Goal: Transaction & Acquisition: Purchase product/service

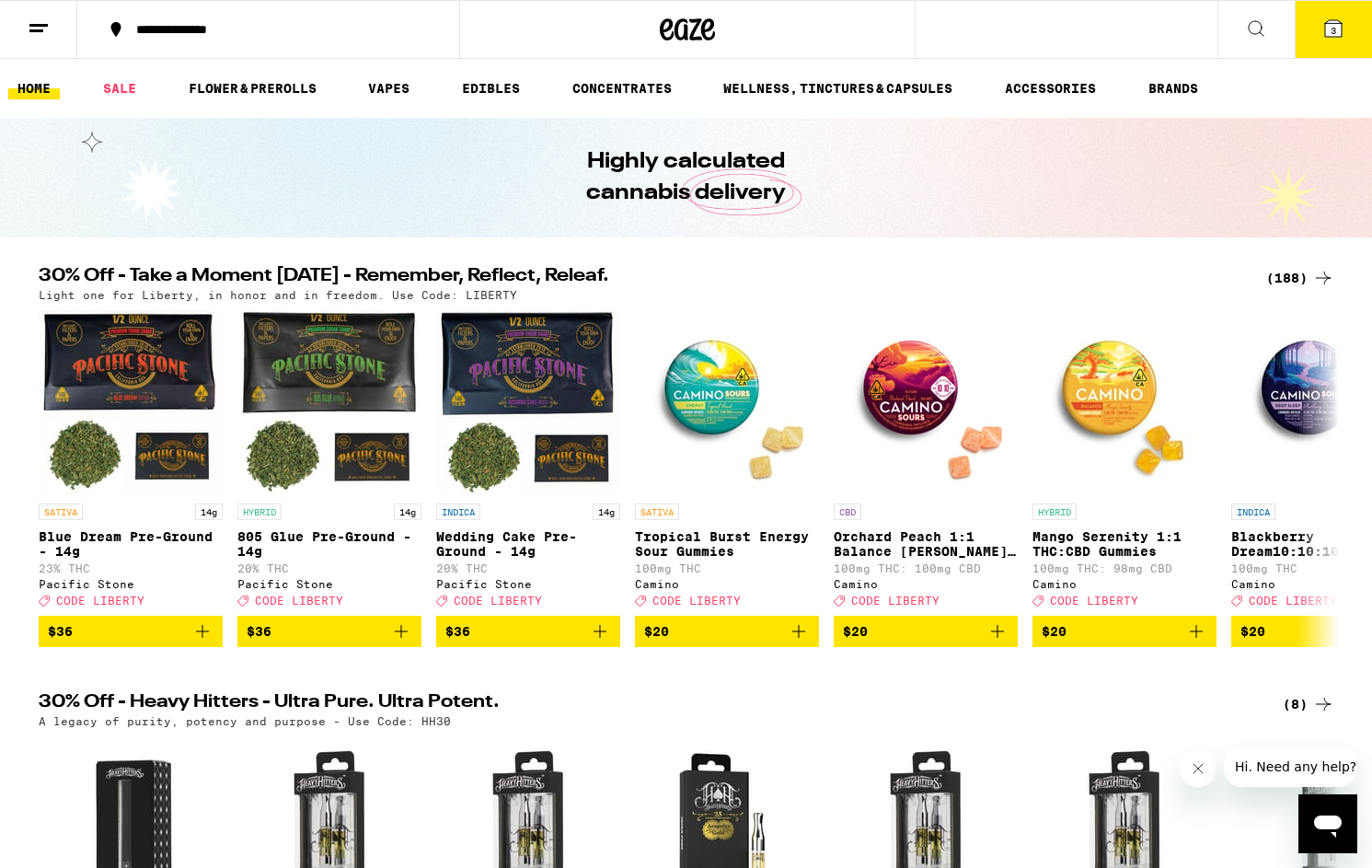
click at [1301, 277] on div "(188)" at bounding box center [1300, 277] width 68 height 22
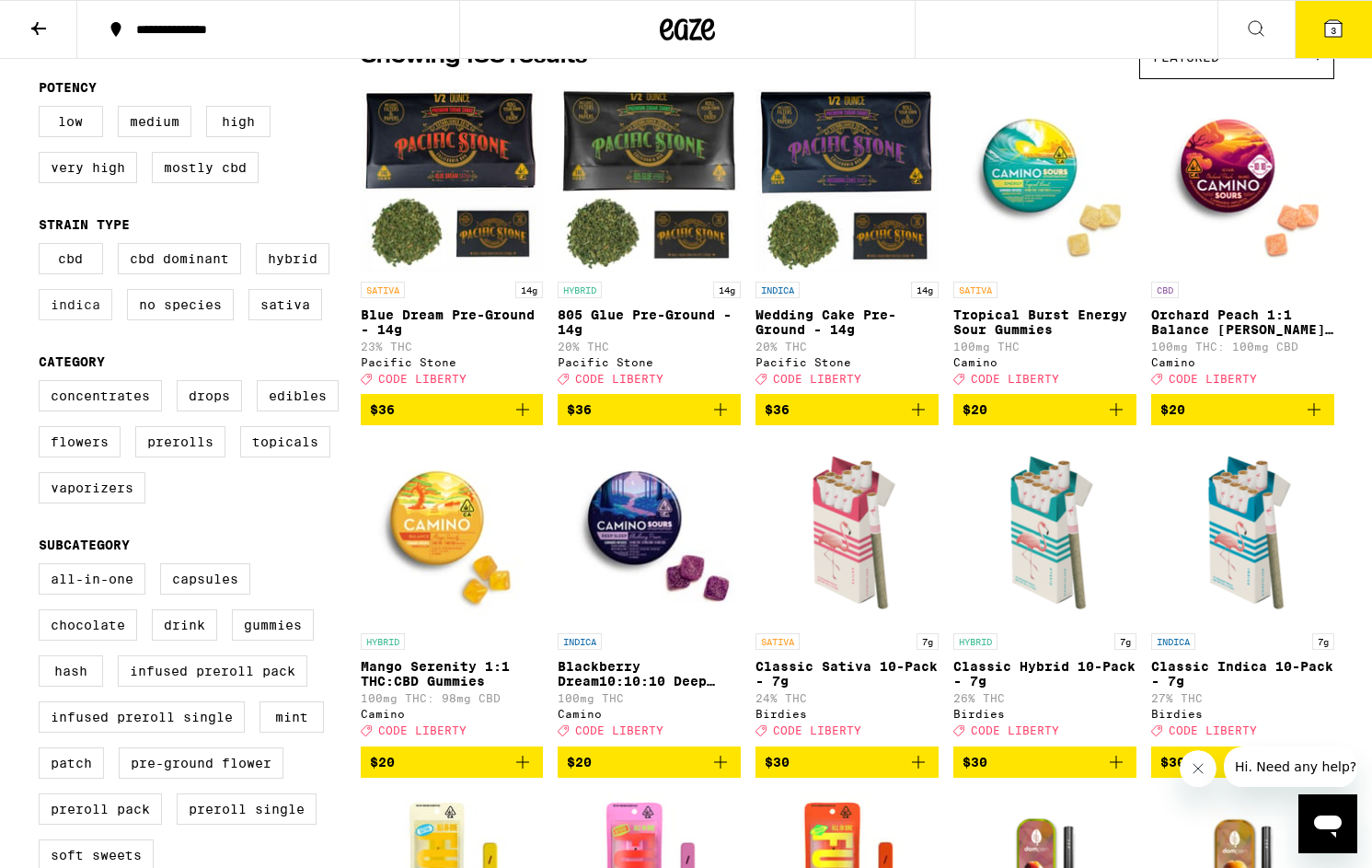
scroll to position [179, 0]
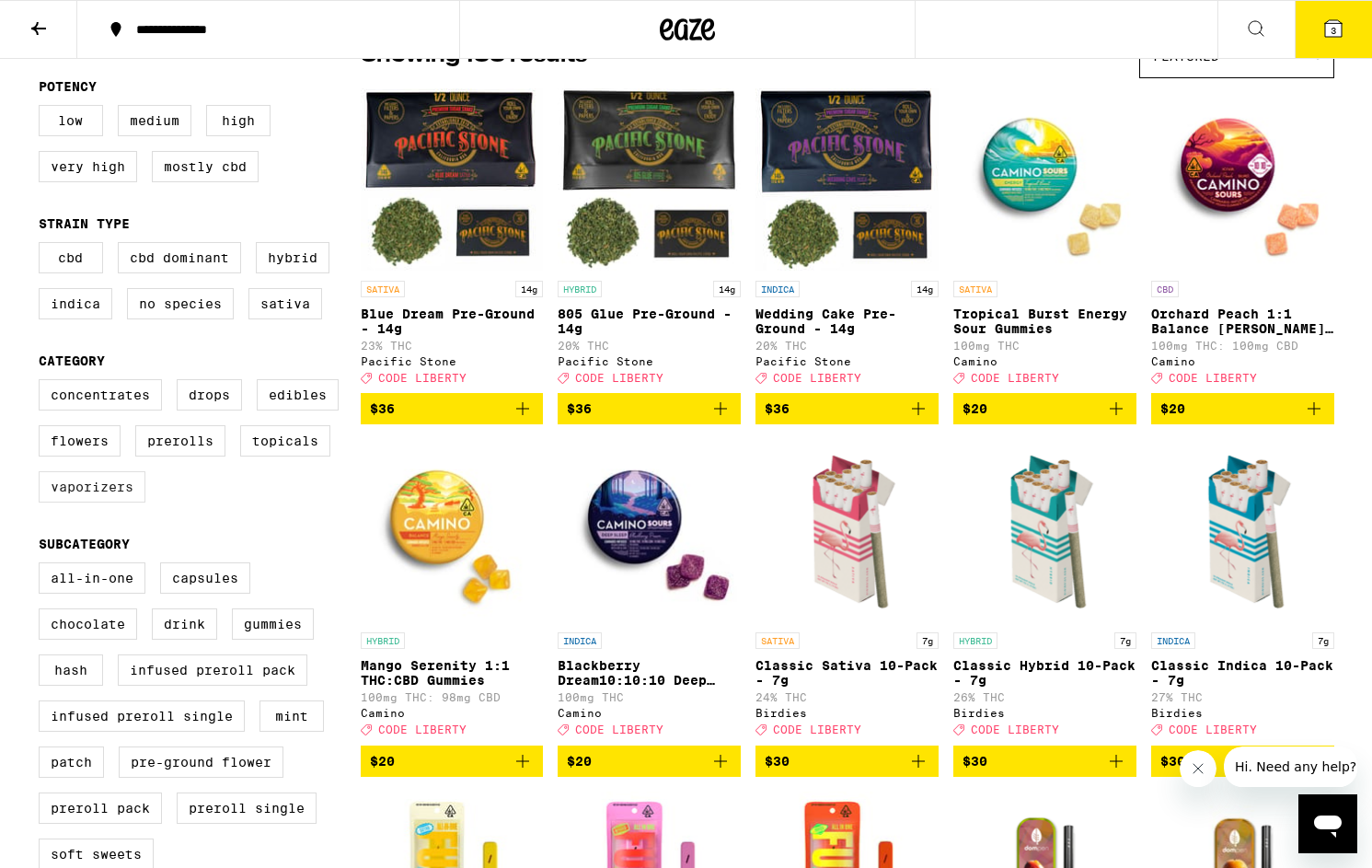
click at [79, 502] on label "Vaporizers" at bounding box center [92, 486] width 107 height 31
click at [43, 383] on input "Vaporizers" at bounding box center [42, 382] width 1 height 1
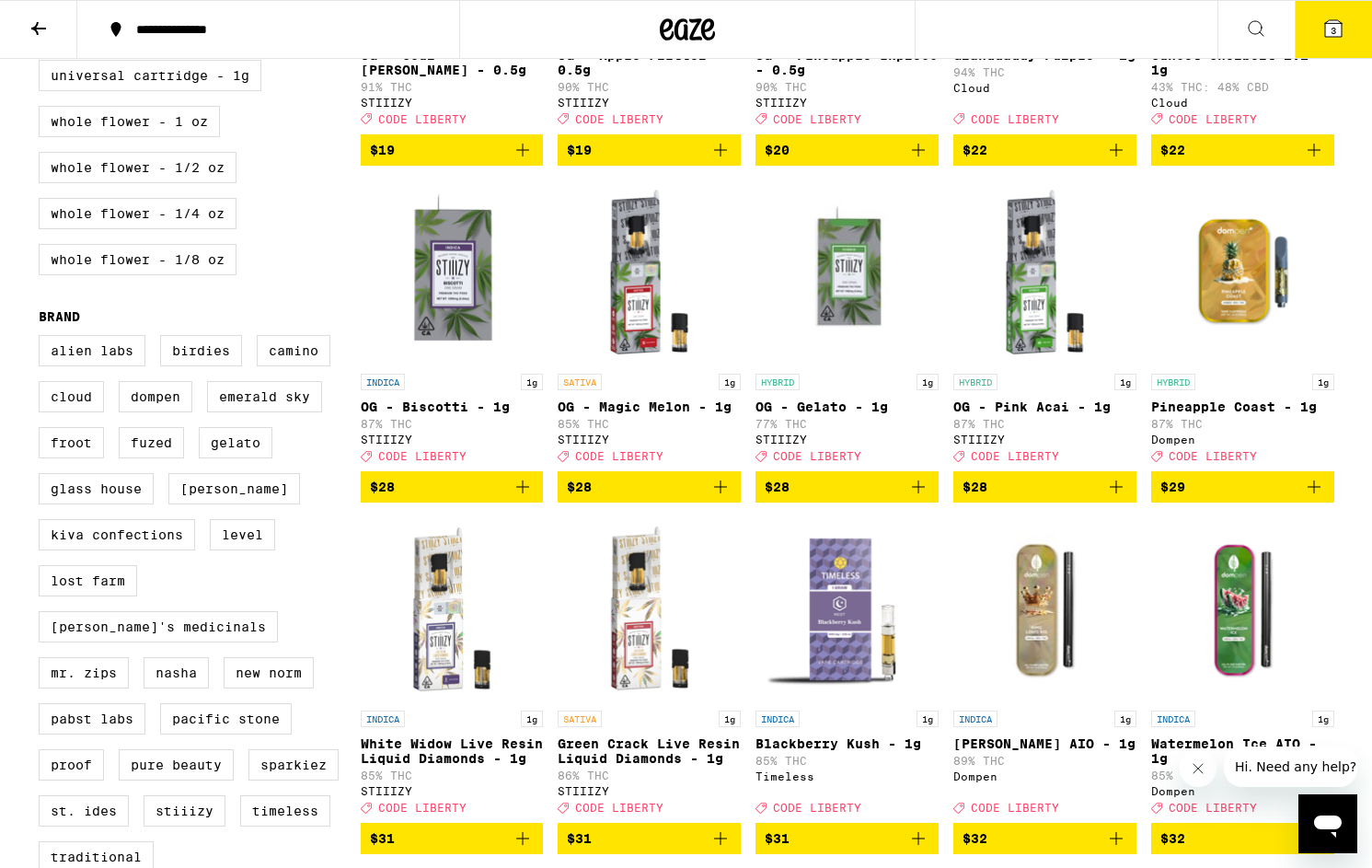
scroll to position [1136, 0]
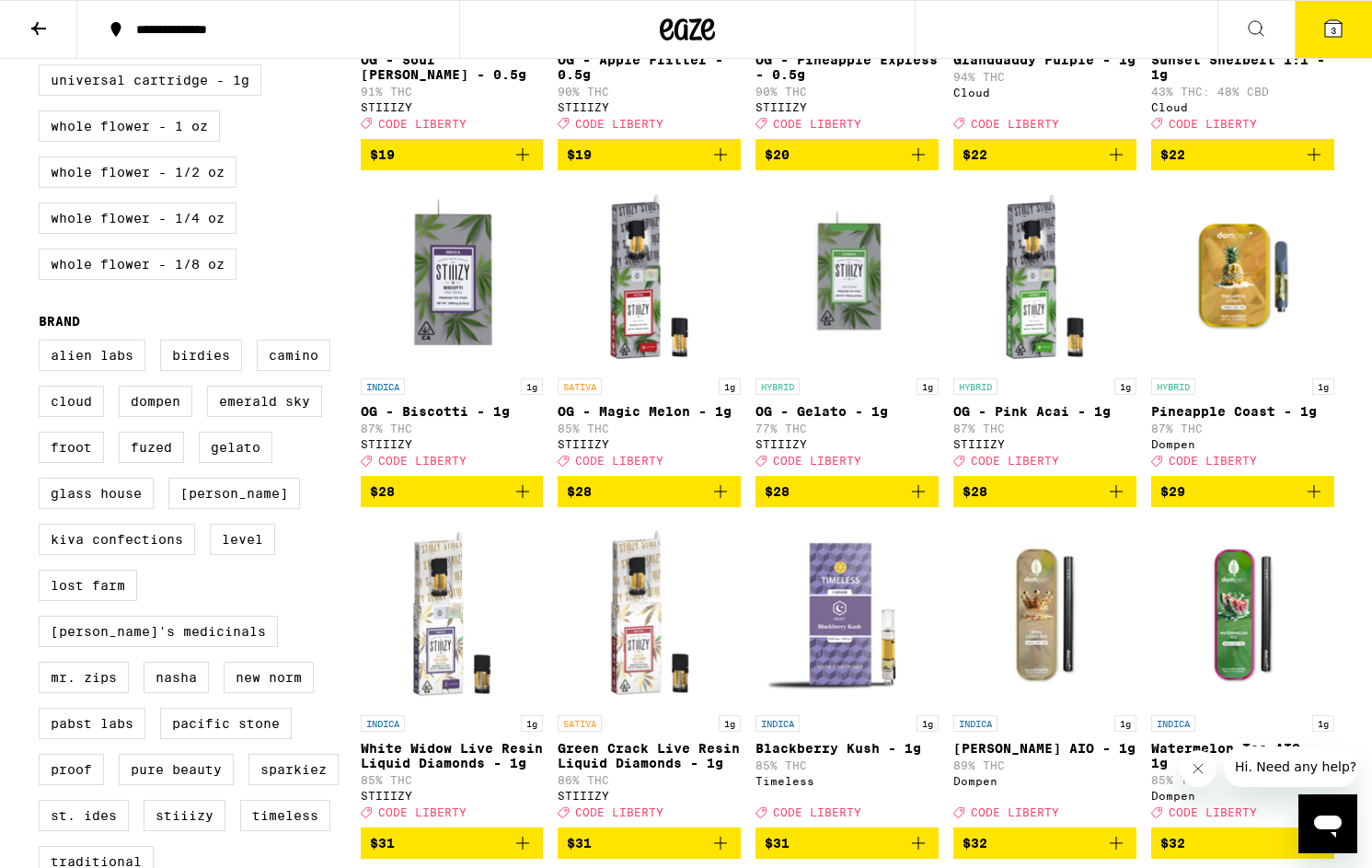
click at [1313, 497] on icon "Add to bag" at bounding box center [1314, 492] width 13 height 13
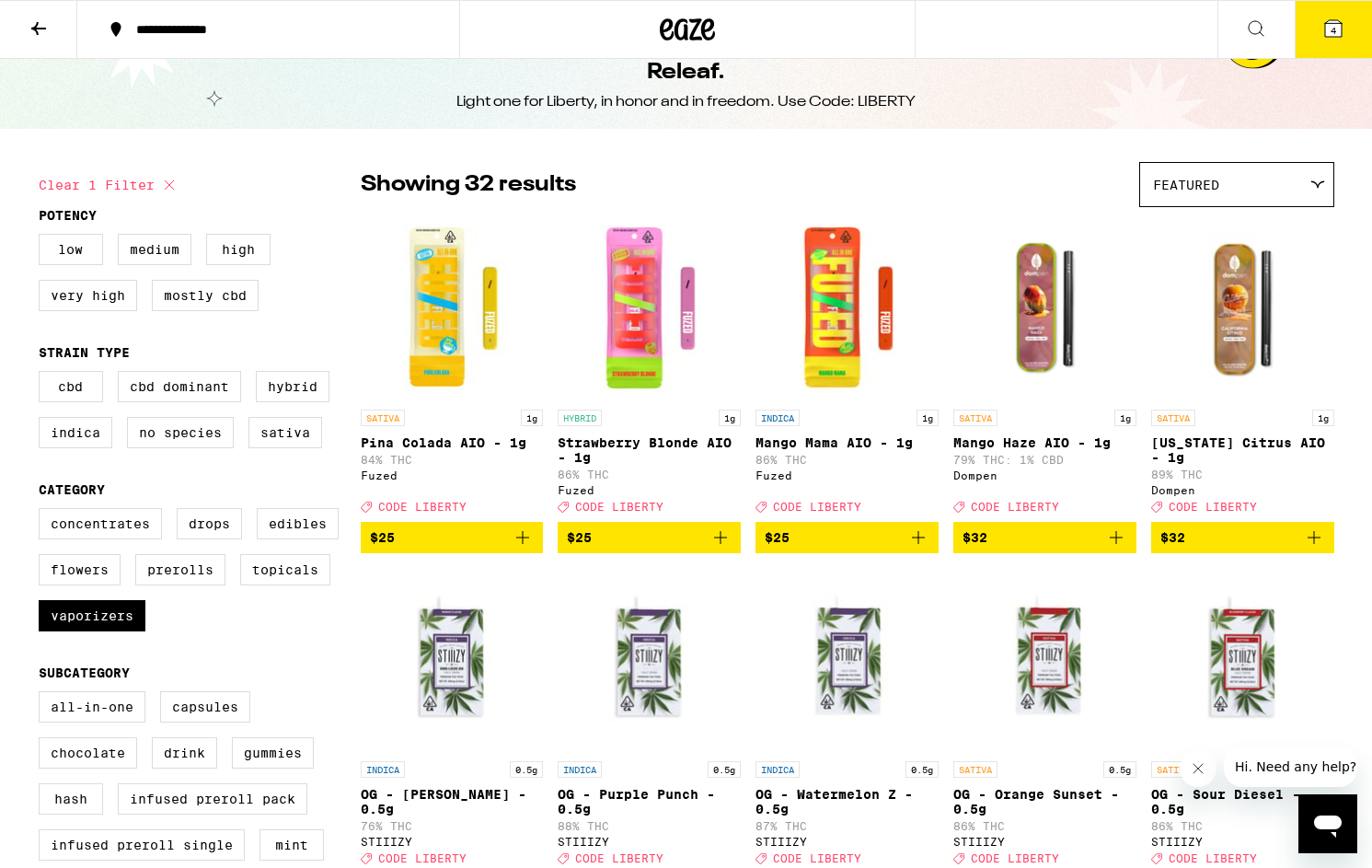
scroll to position [0, 0]
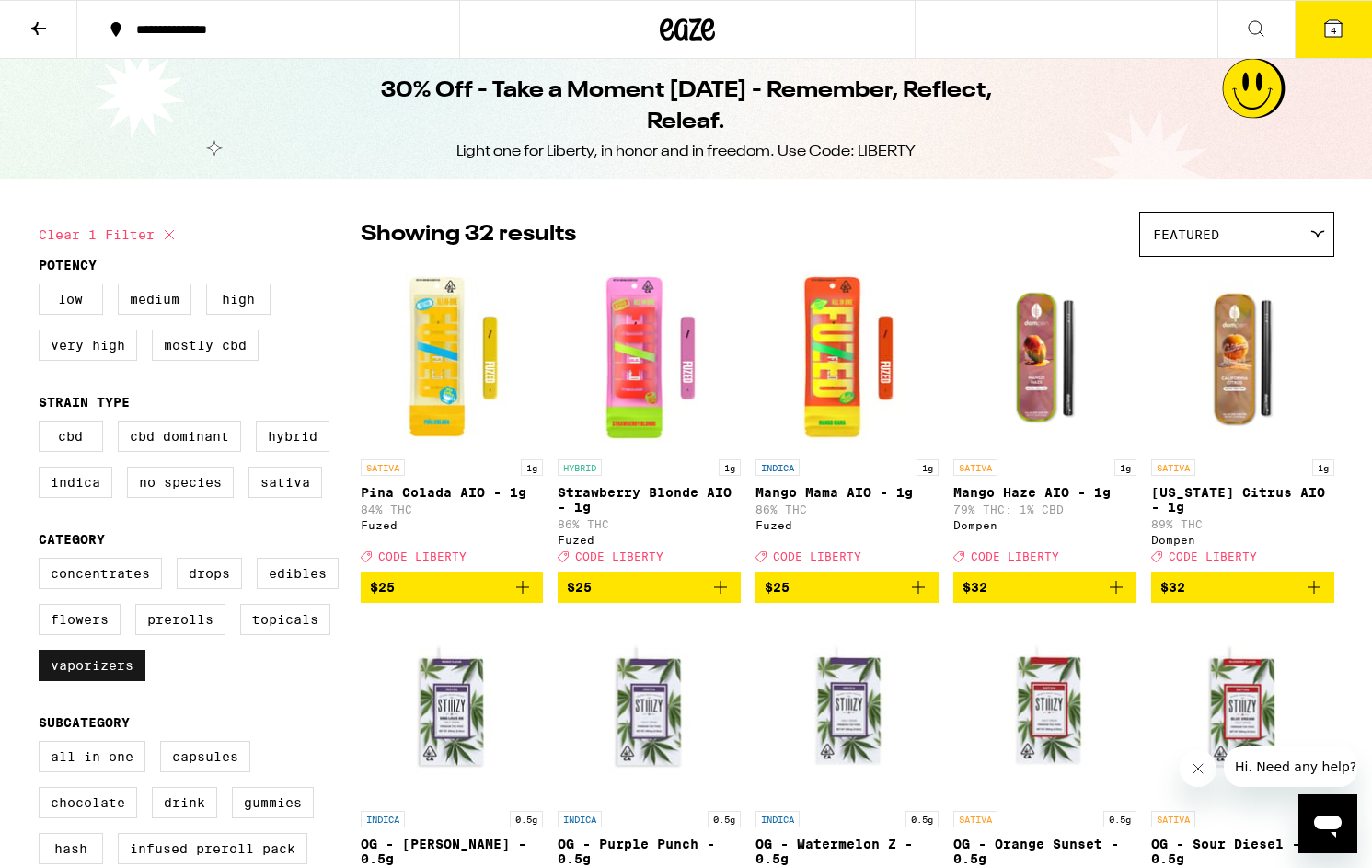
click at [107, 681] on label "Vaporizers" at bounding box center [92, 665] width 107 height 31
click at [43, 561] on input "Vaporizers" at bounding box center [42, 560] width 1 height 1
checkbox input "false"
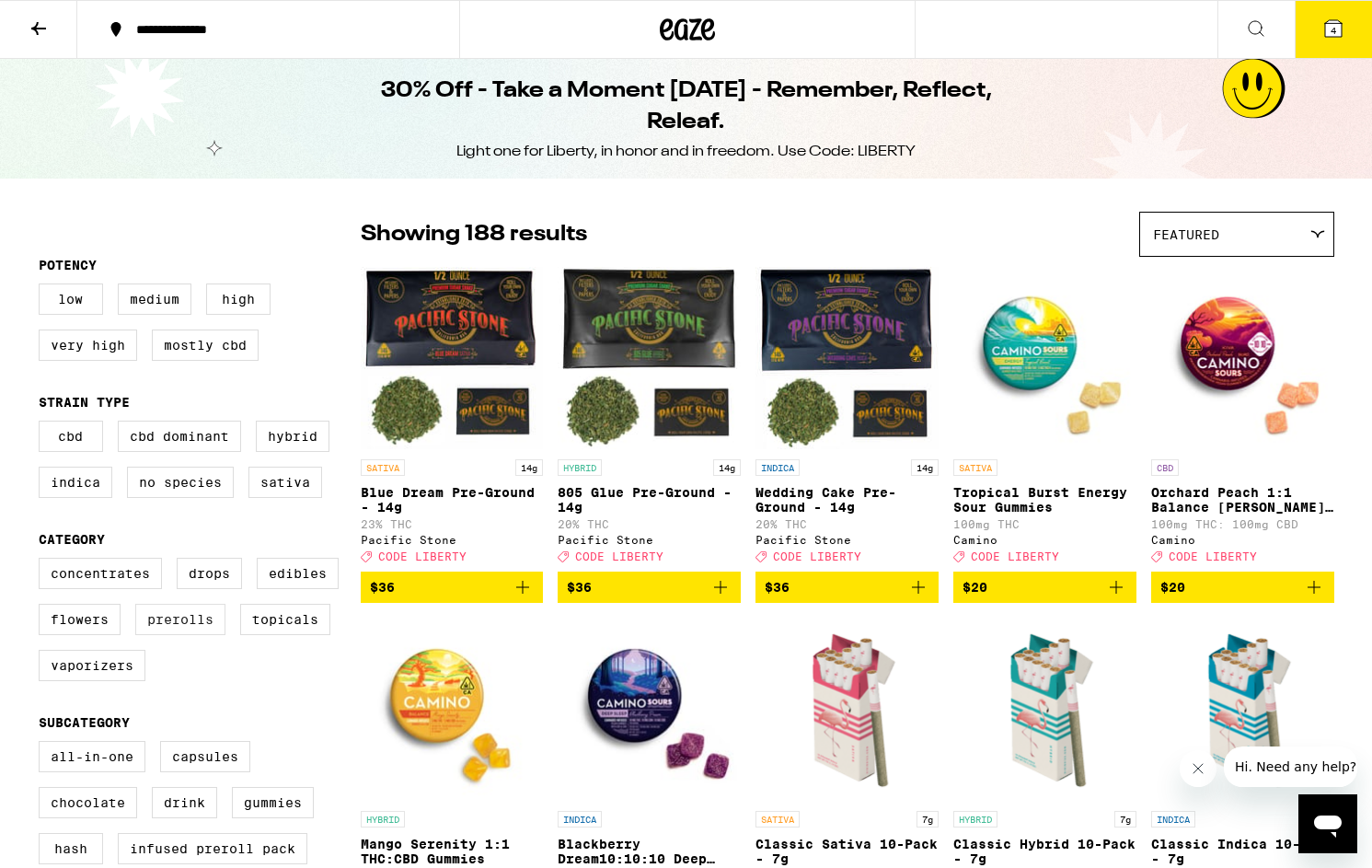
click at [155, 635] on label "Prerolls" at bounding box center [181, 619] width 90 height 31
click at [43, 561] on input "Prerolls" at bounding box center [42, 560] width 1 height 1
checkbox input "true"
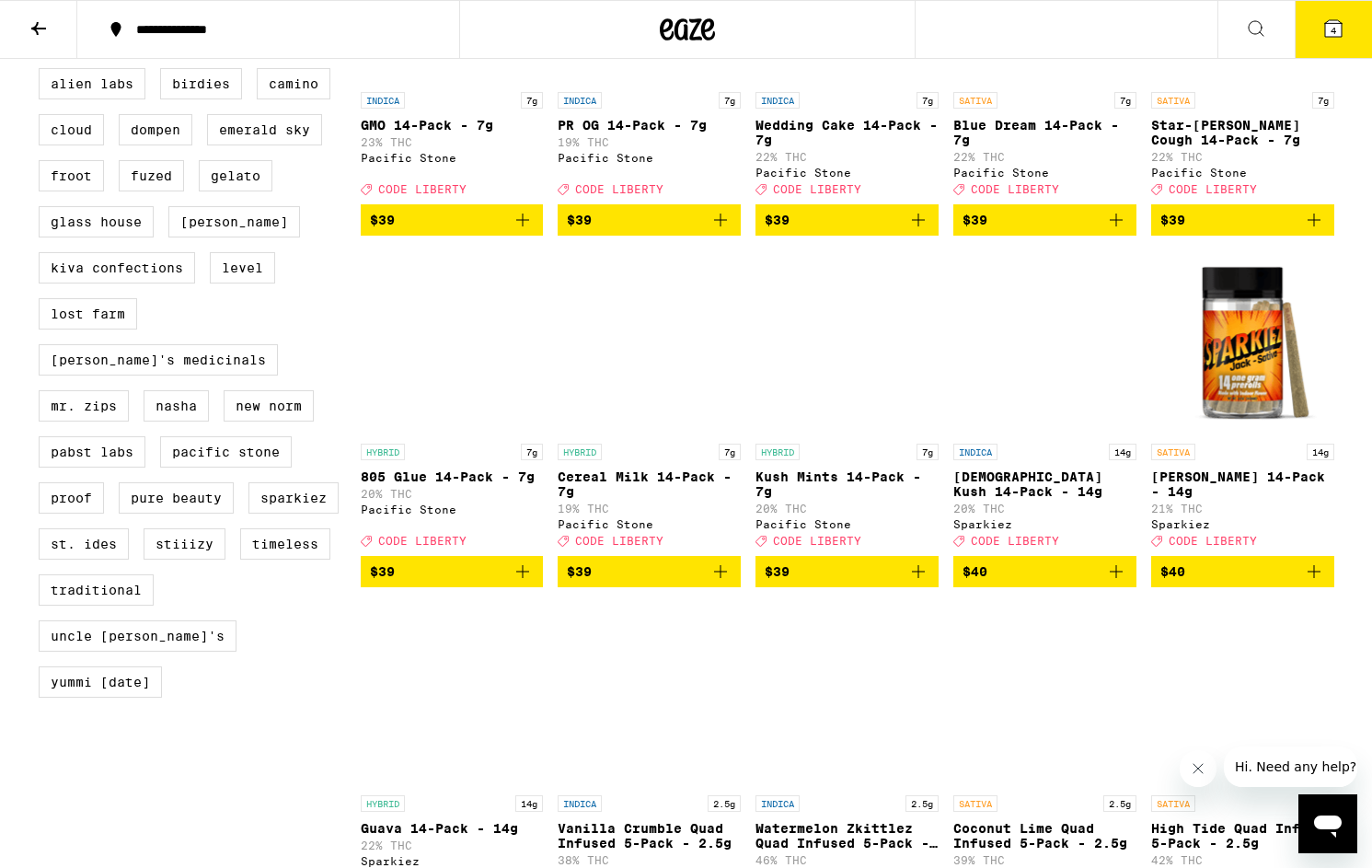
scroll to position [1791, 0]
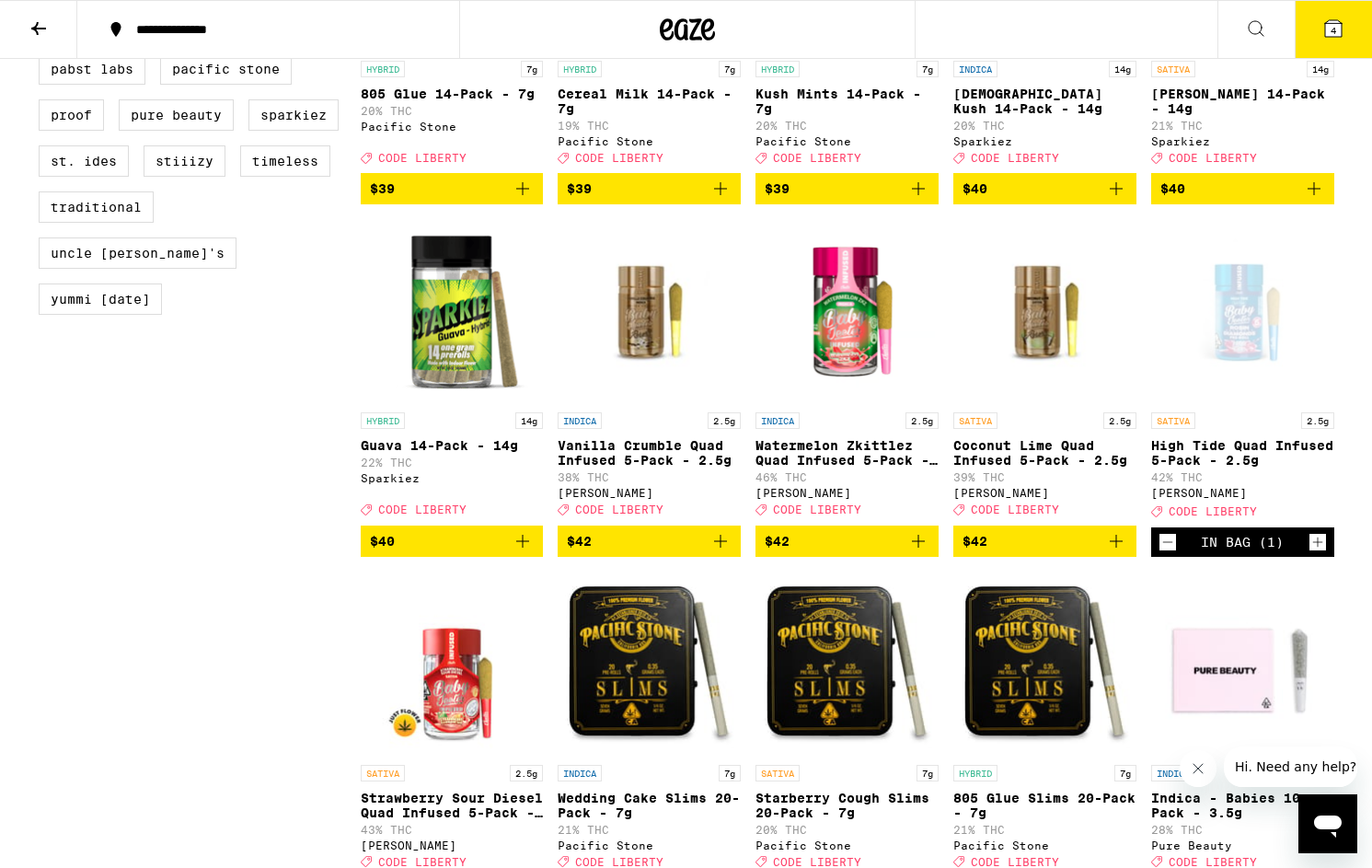
click at [1327, 22] on icon at bounding box center [1333, 29] width 17 height 17
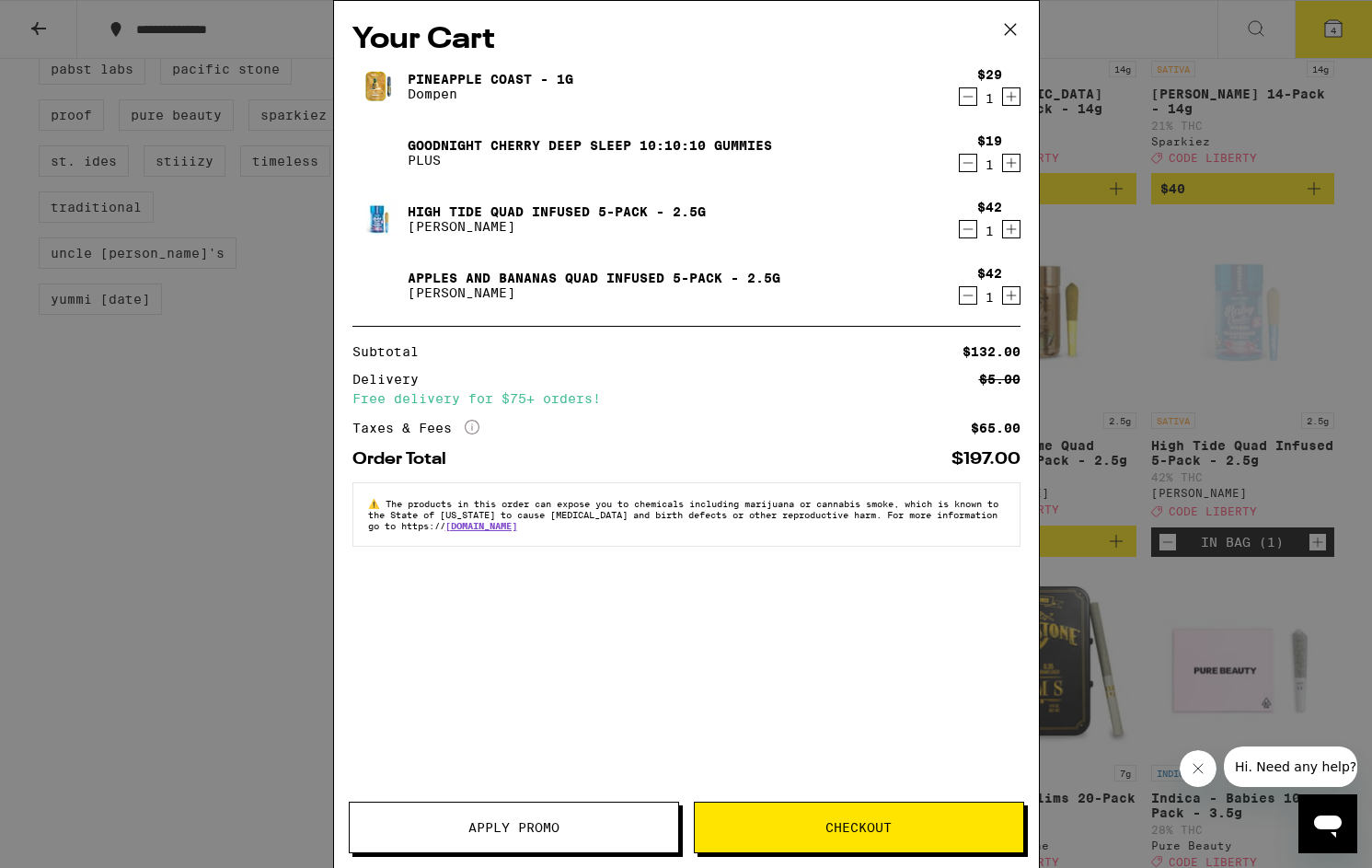
click at [558, 821] on span "Apply Promo" at bounding box center [513, 828] width 91 height 13
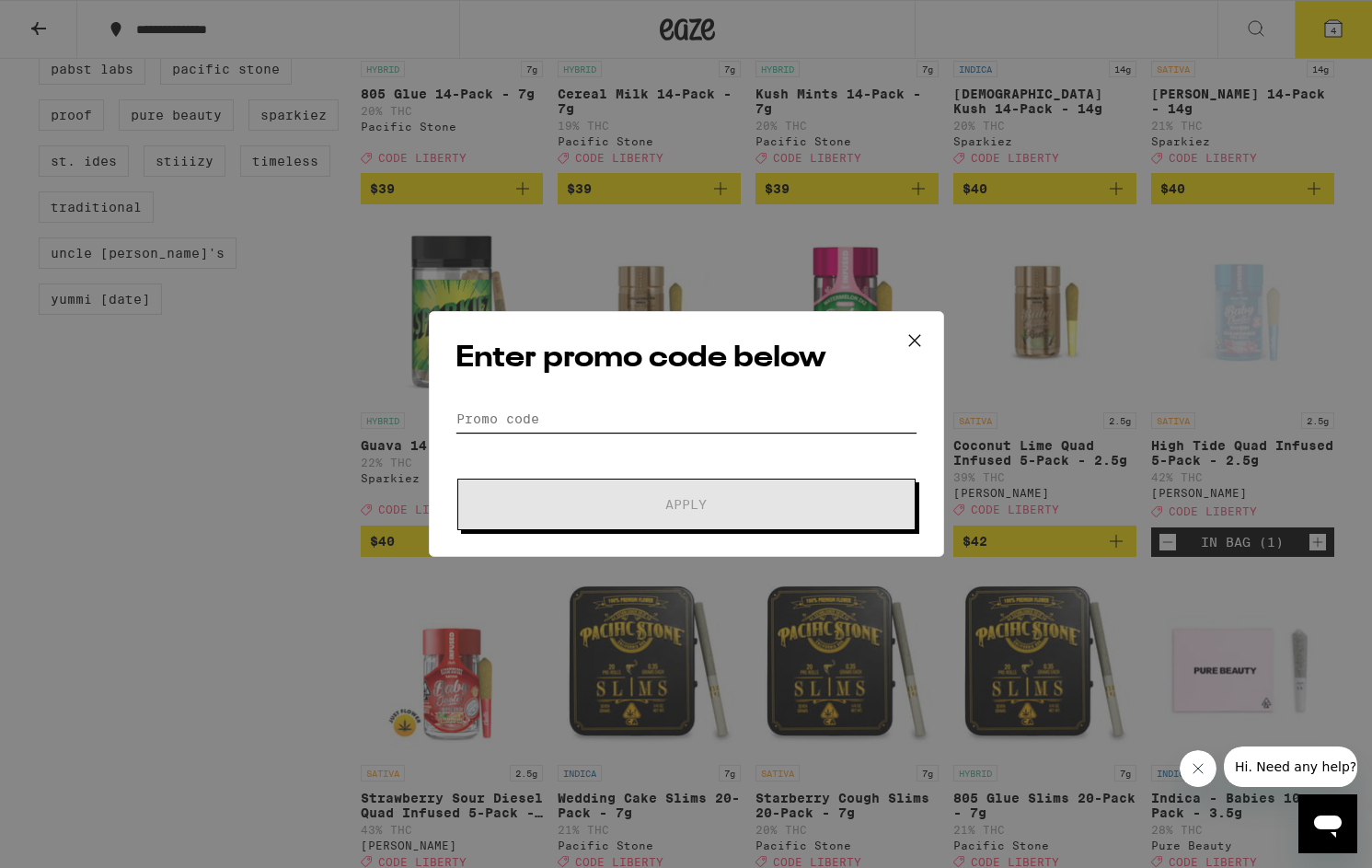
click at [636, 420] on input "Promo Code" at bounding box center [686, 418] width 462 height 27
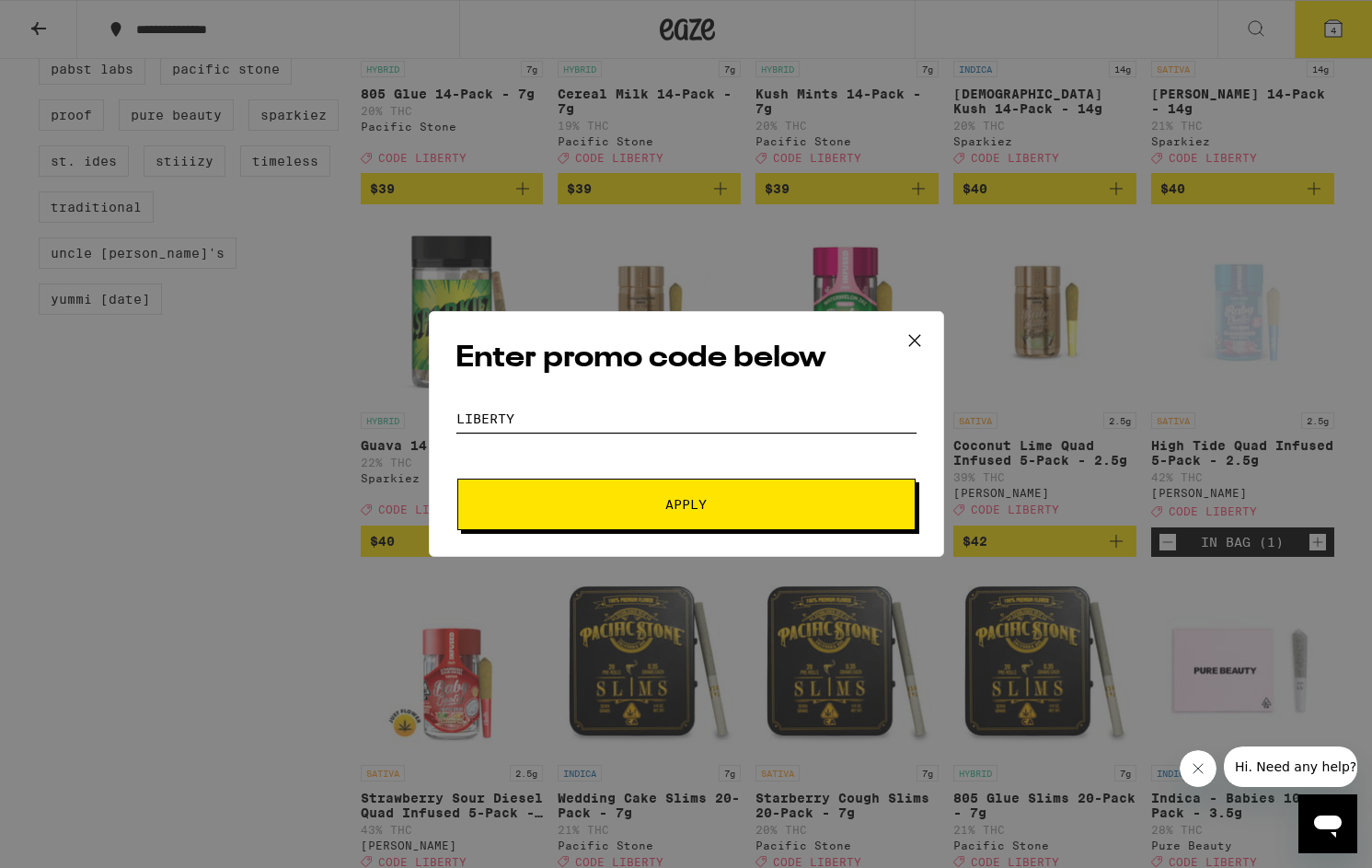
type input "LIBERTY"
click at [457, 479] on button "Apply" at bounding box center [686, 504] width 458 height 52
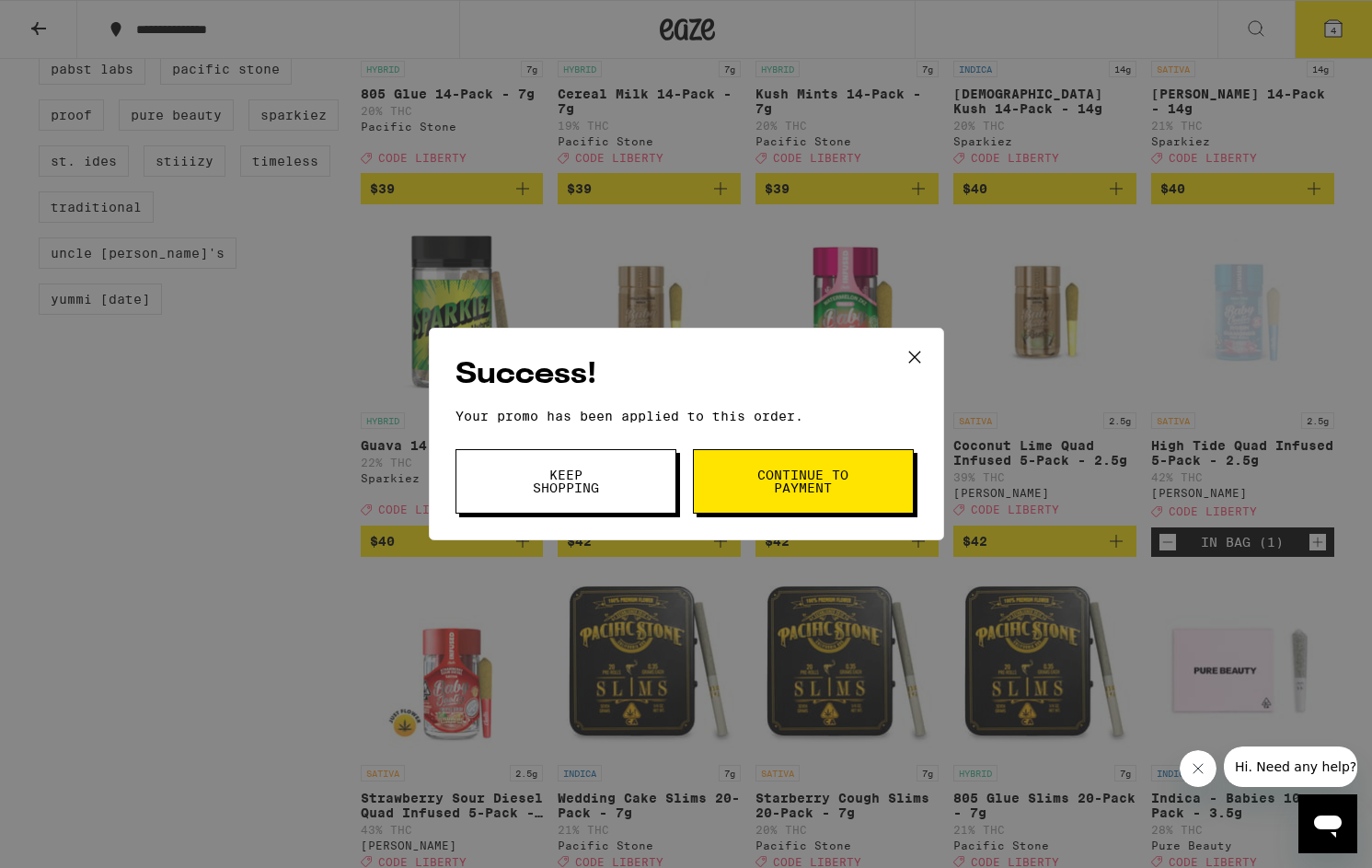
click at [604, 499] on button "Keep Shopping" at bounding box center [565, 481] width 221 height 64
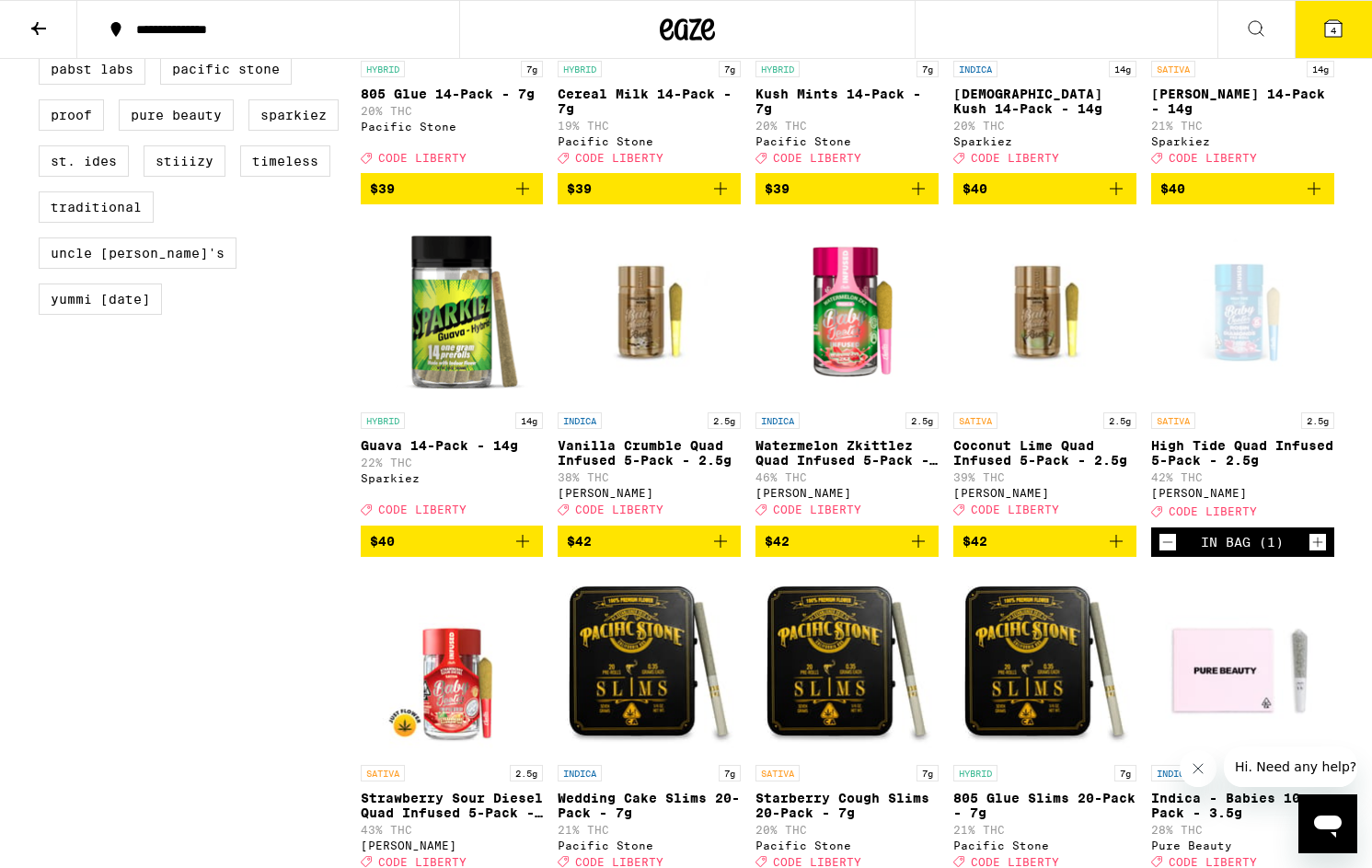
click at [1333, 27] on span "4" at bounding box center [1333, 30] width 6 height 11
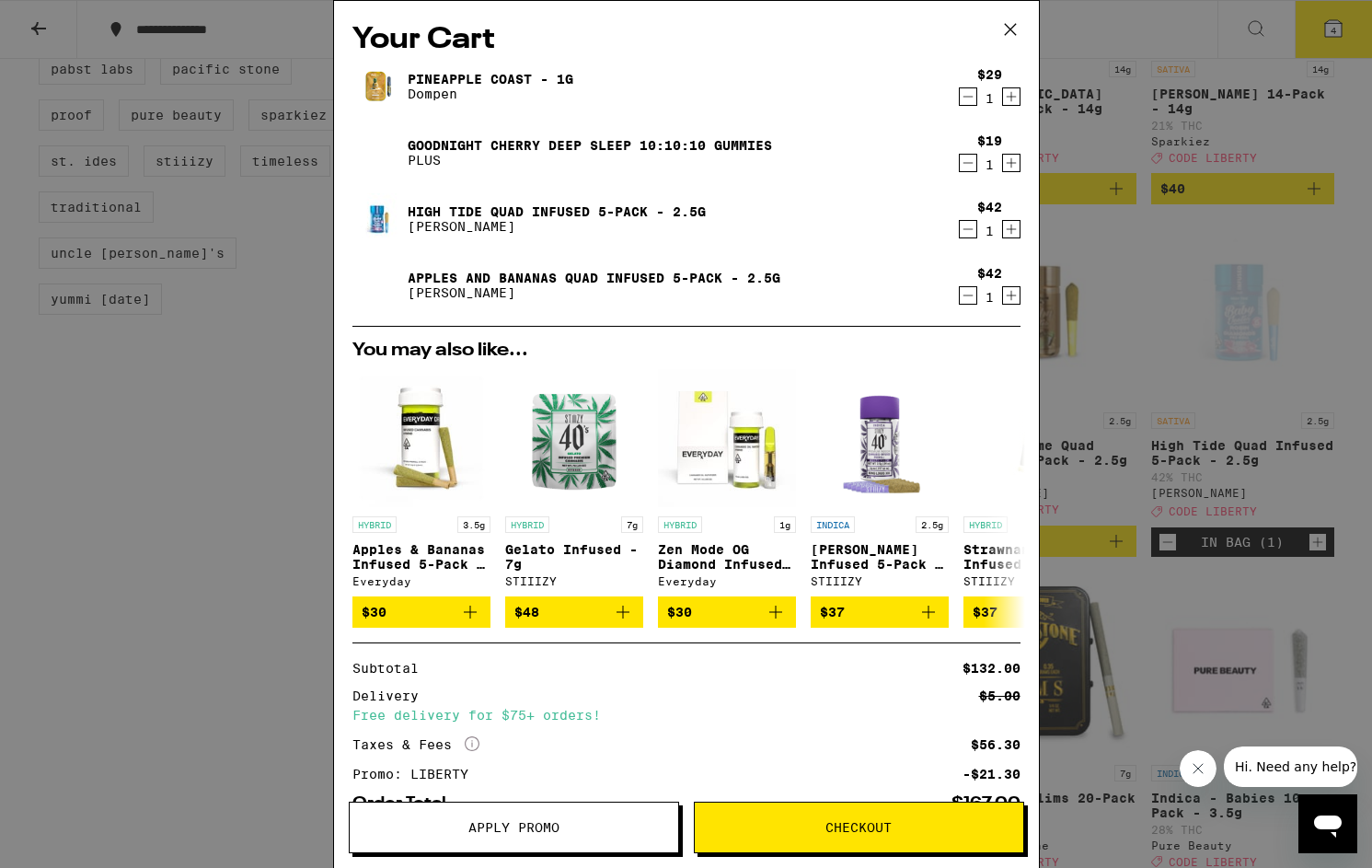
click at [963, 163] on icon "Decrement" at bounding box center [967, 163] width 10 height 0
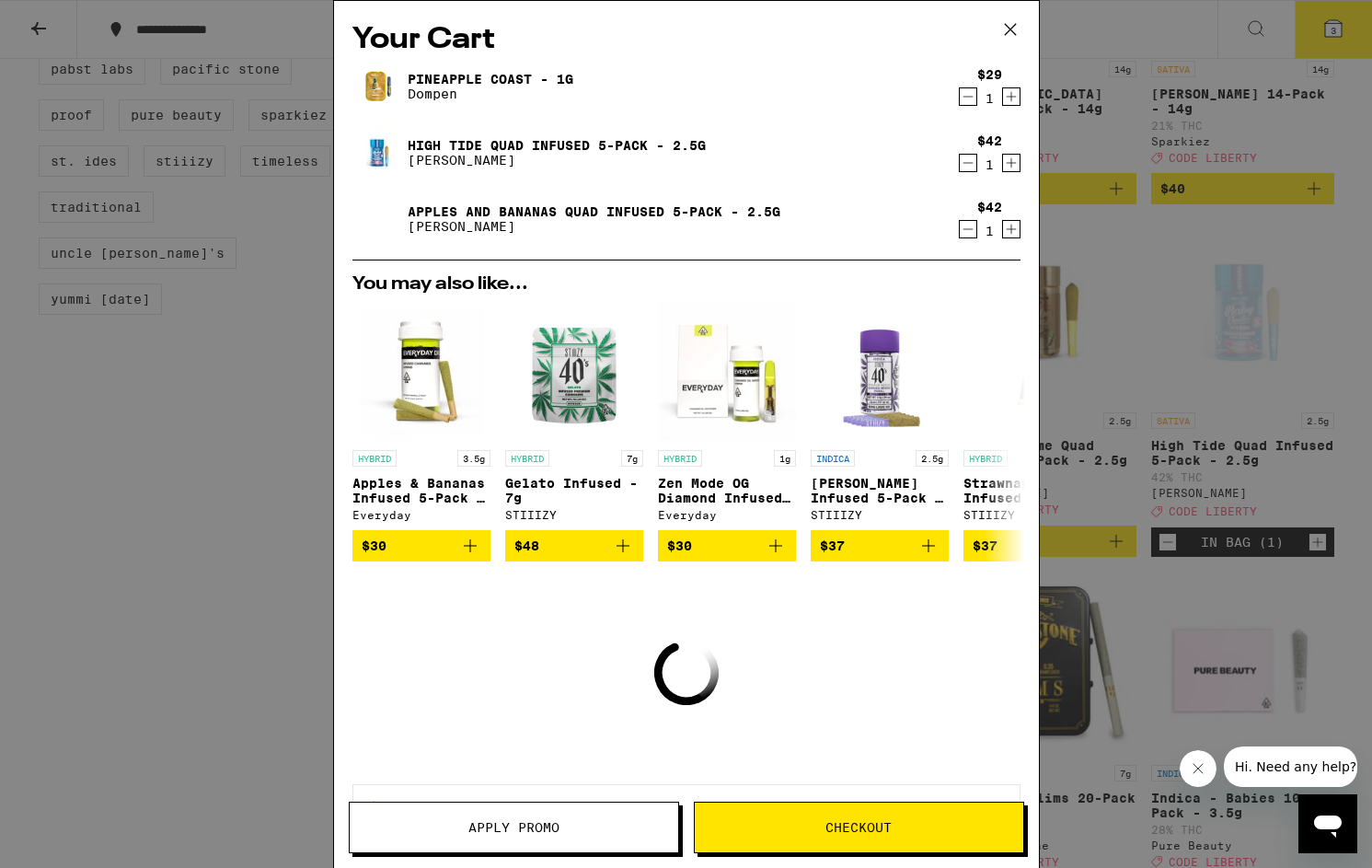
click at [969, 99] on icon "Decrement" at bounding box center [969, 96] width 17 height 22
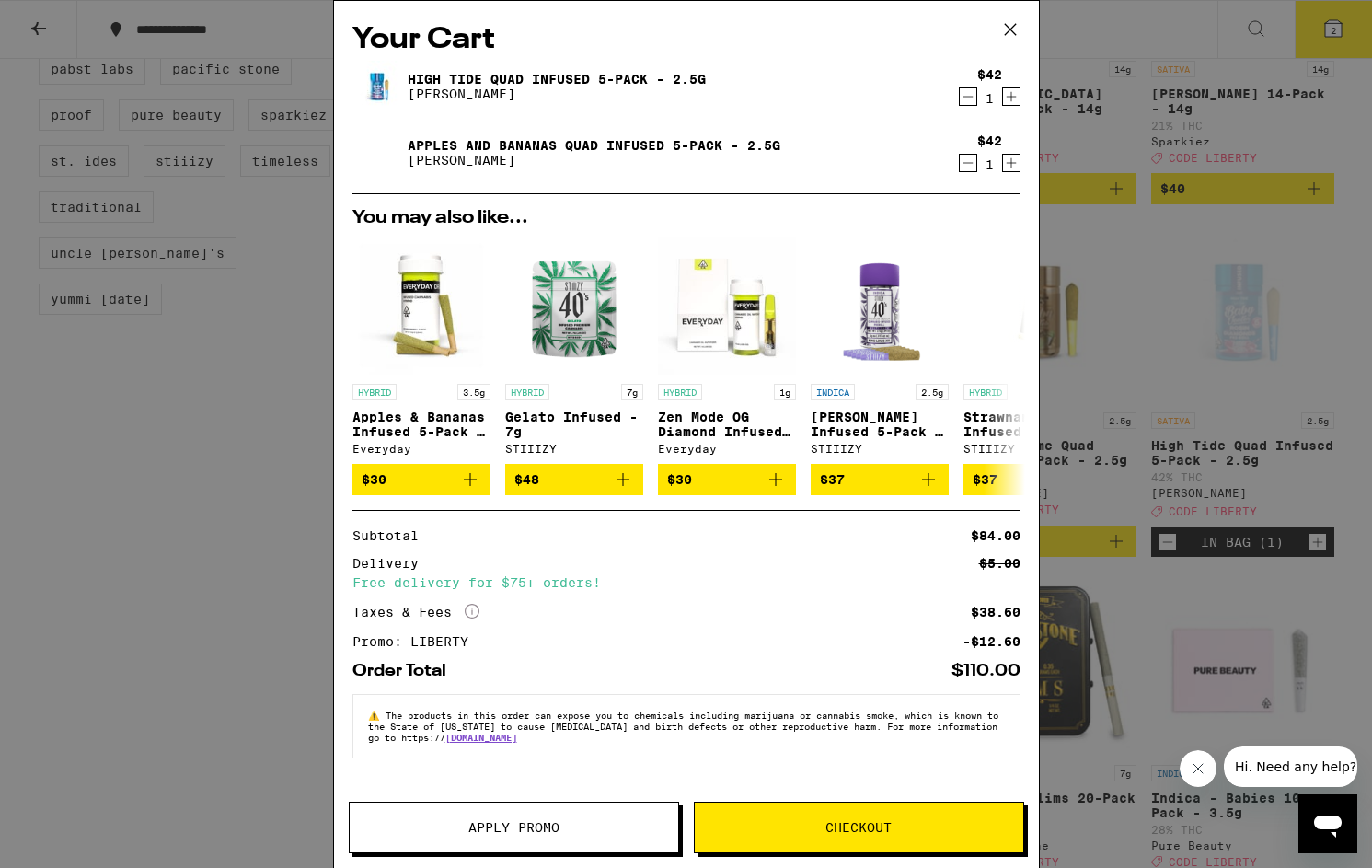
click at [967, 98] on icon "Decrement" at bounding box center [969, 96] width 17 height 22
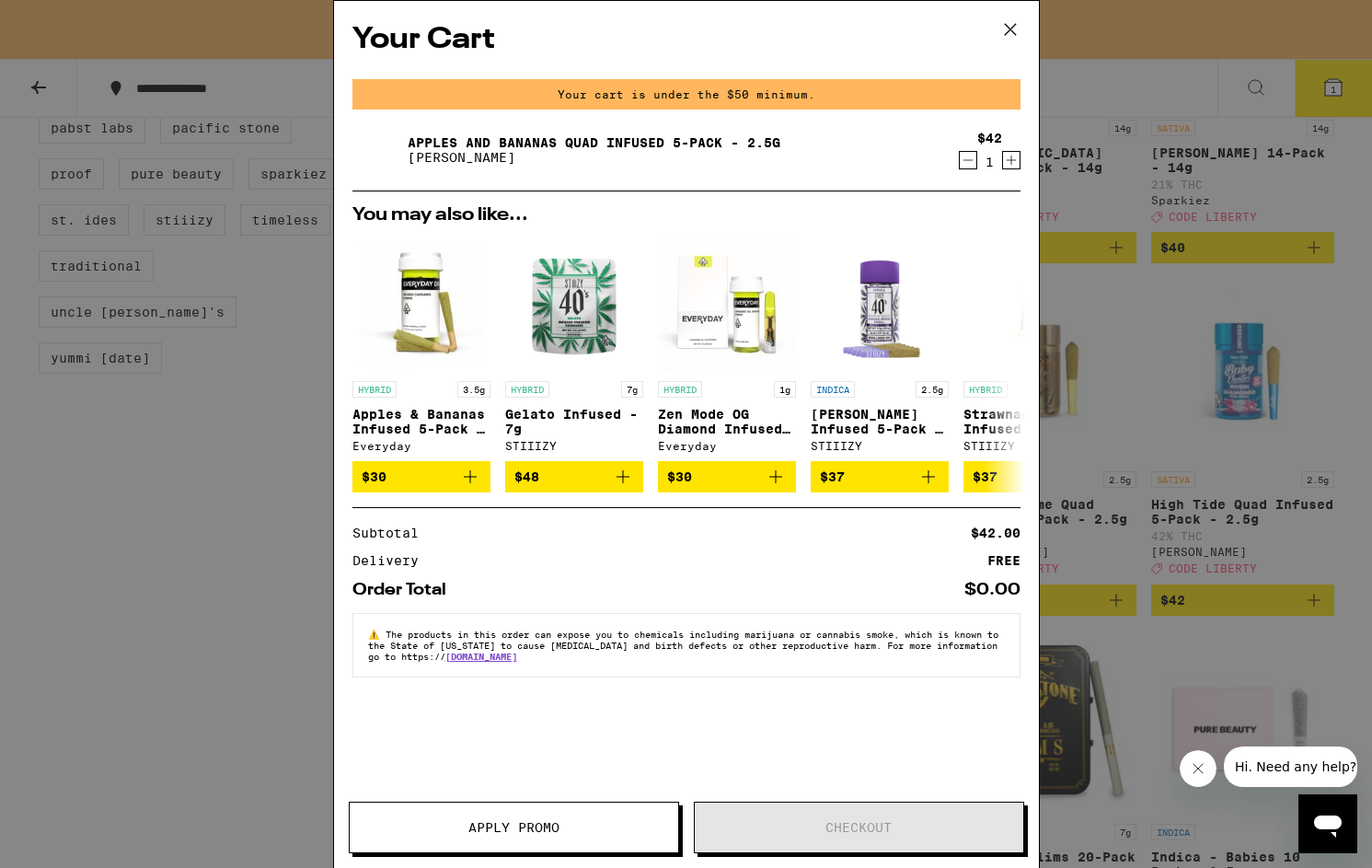
scroll to position [1850, 0]
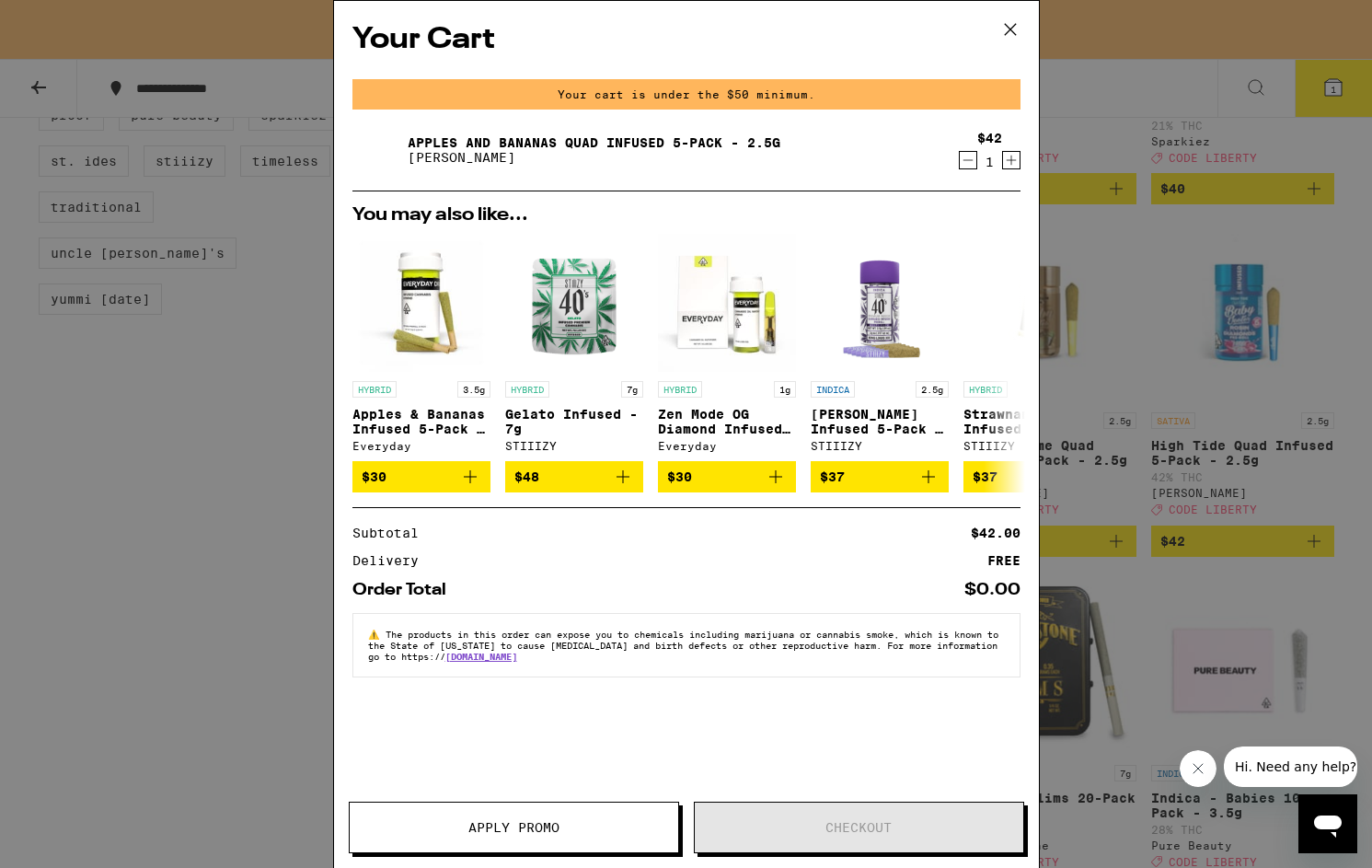
click at [970, 158] on icon "Decrement" at bounding box center [969, 160] width 17 height 22
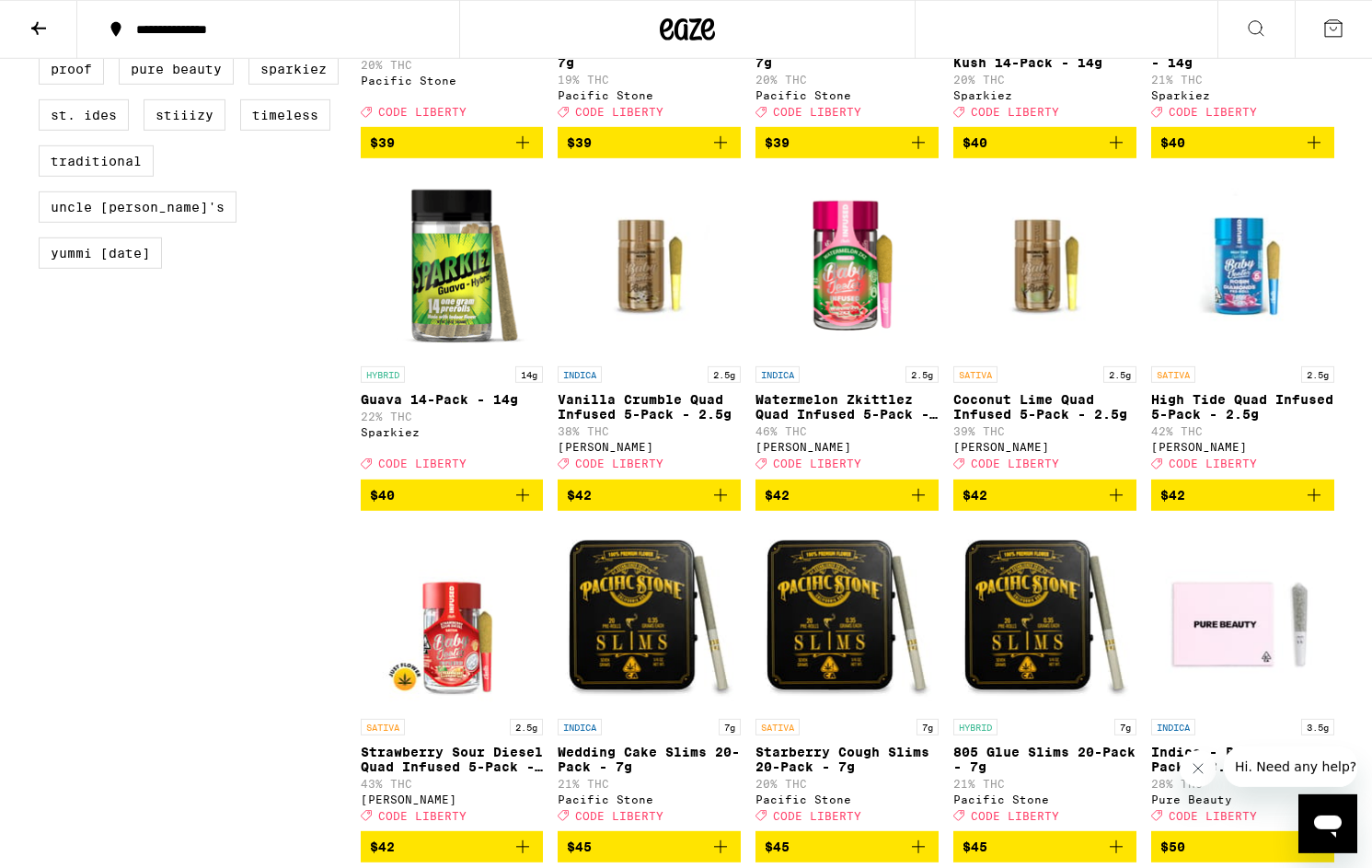
scroll to position [1784, 0]
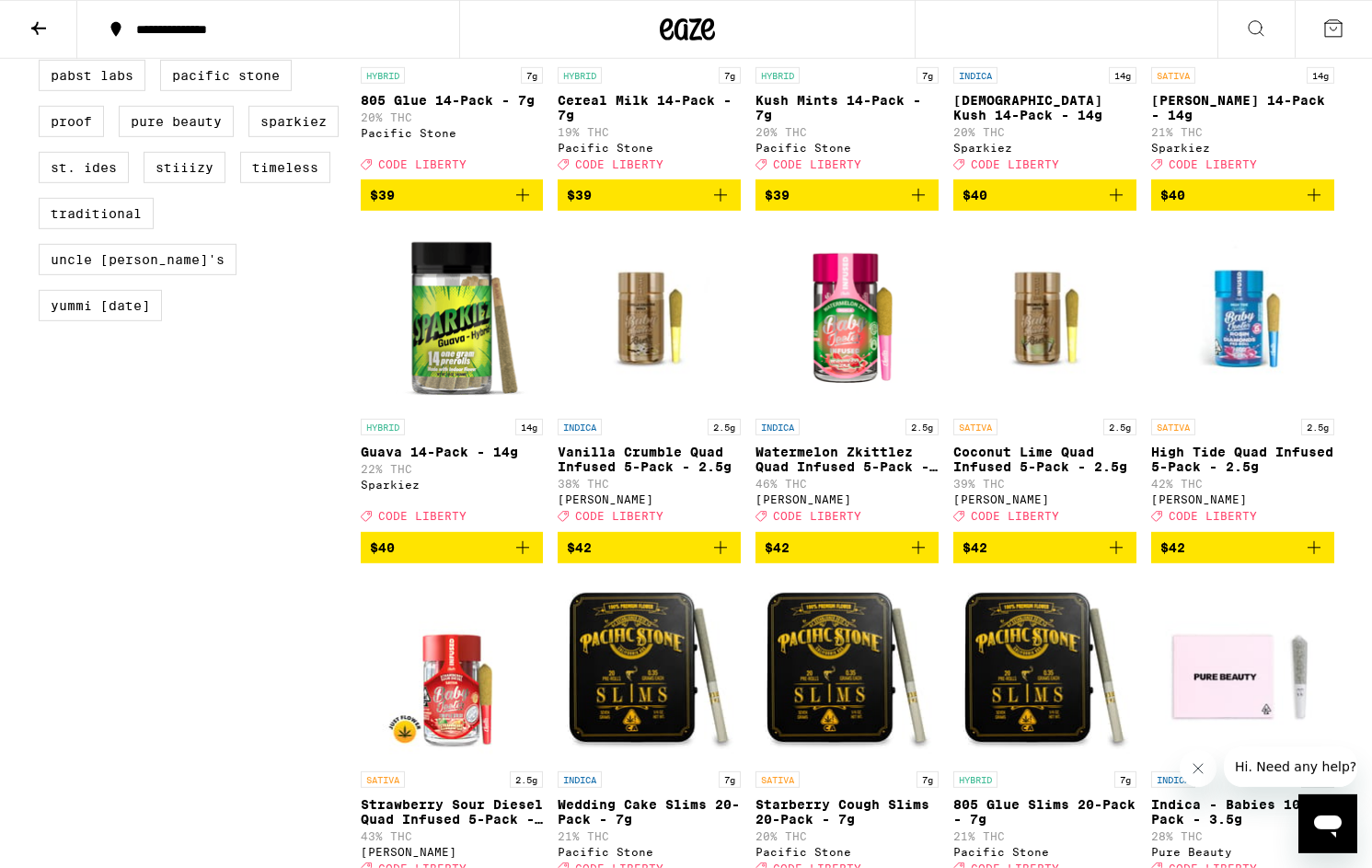
click at [1120, 559] on icon "Add to bag" at bounding box center [1115, 546] width 22 height 22
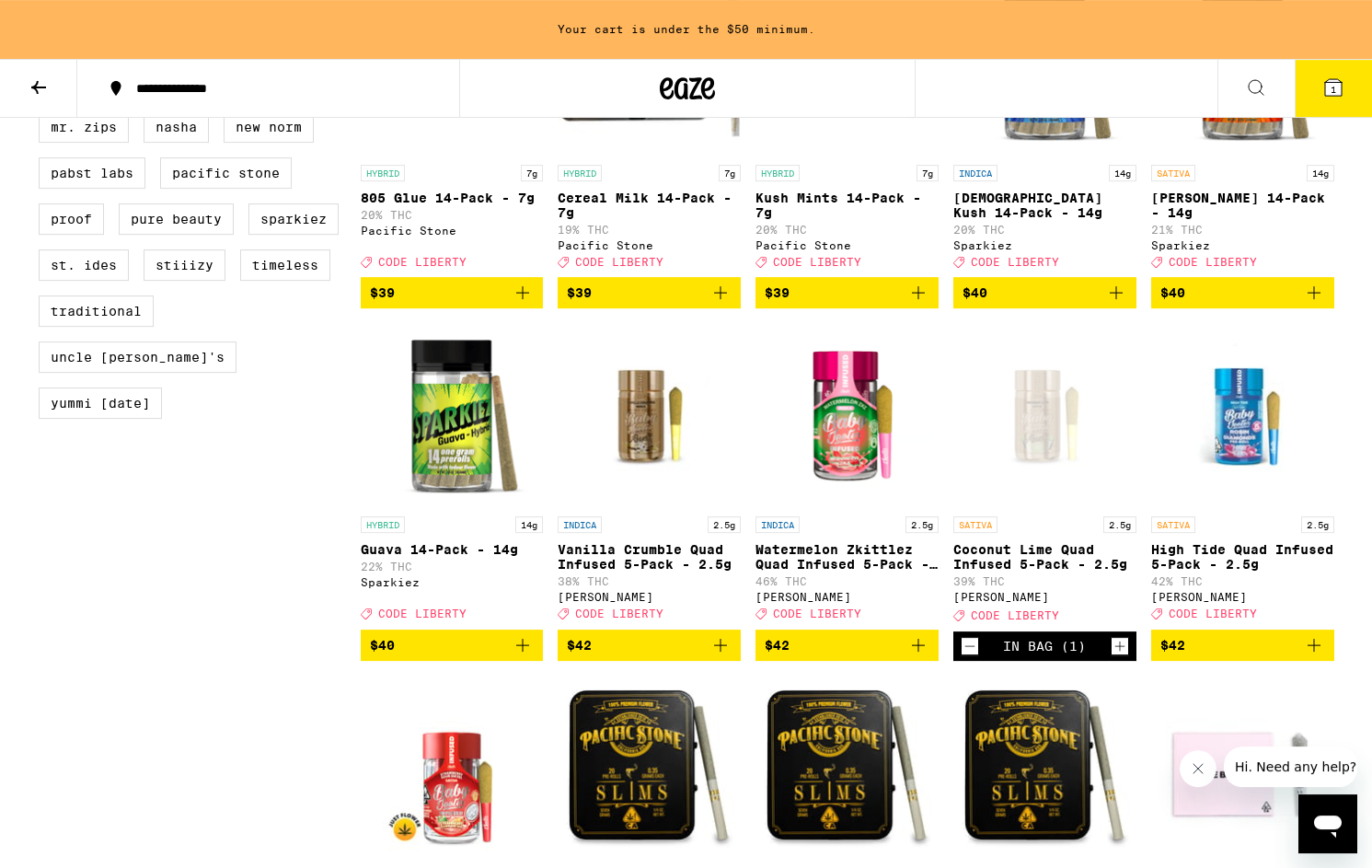
scroll to position [1802, 0]
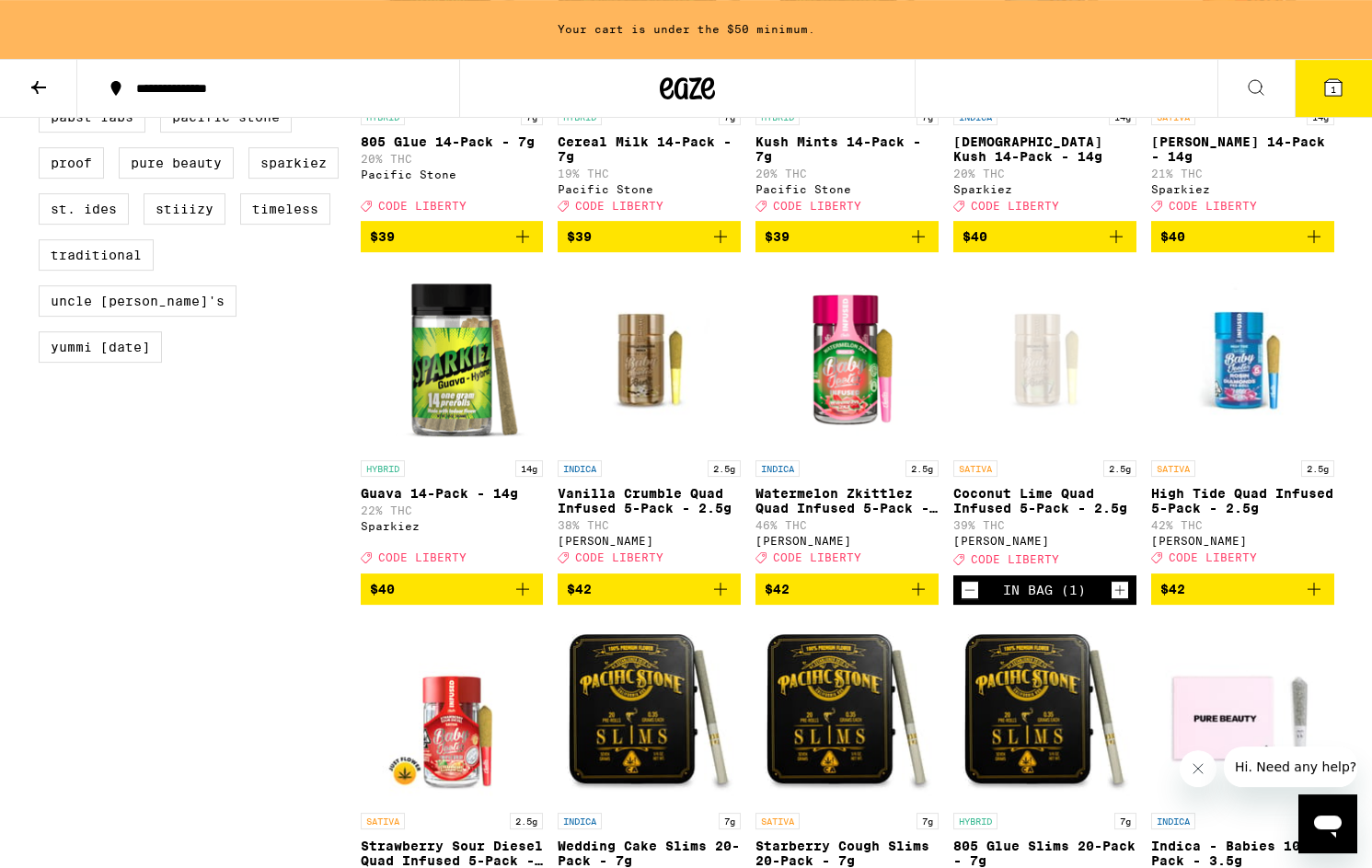
click at [719, 600] on icon "Add to bag" at bounding box center [719, 588] width 22 height 22
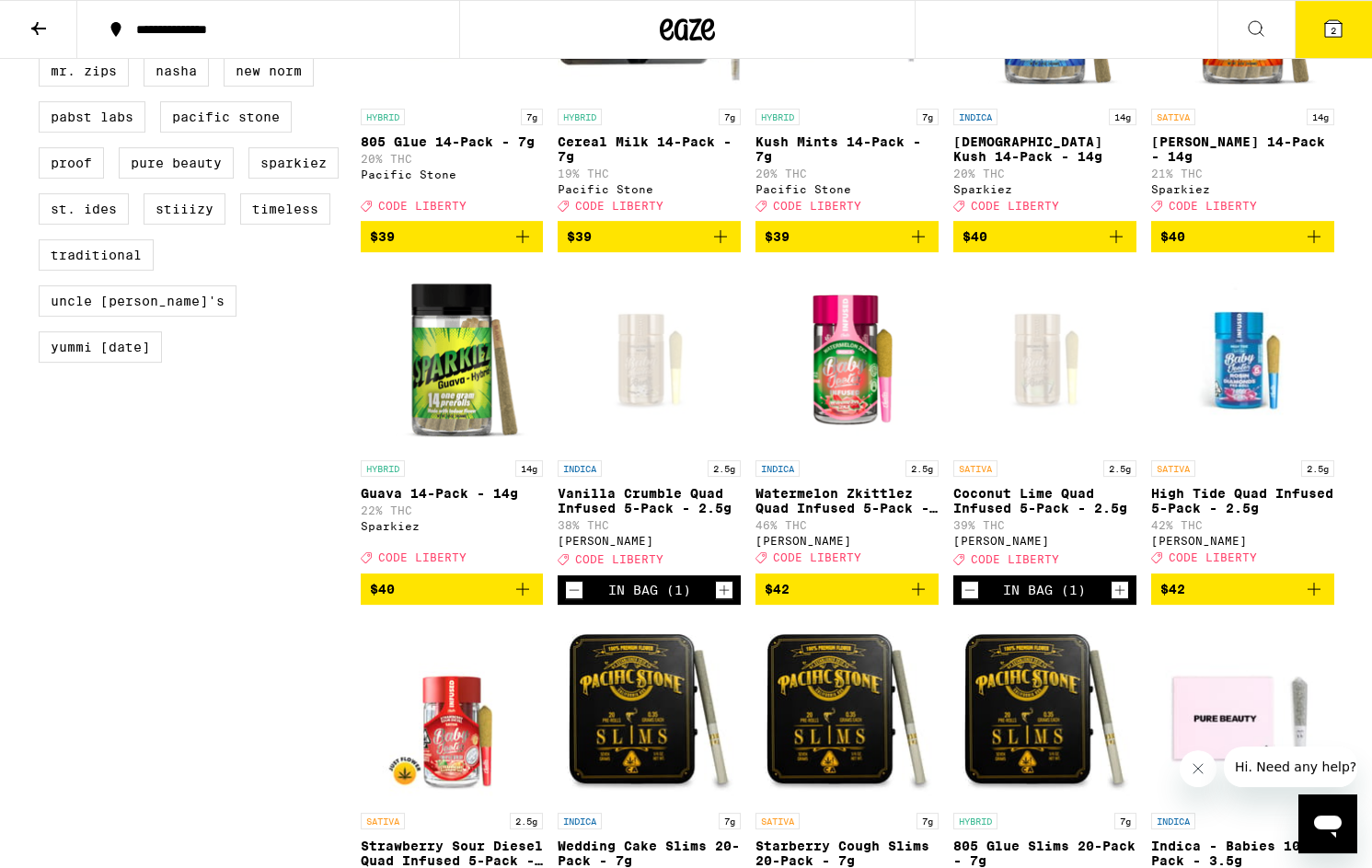
click at [1350, 10] on button "2" at bounding box center [1333, 29] width 77 height 57
